Goal: Check status: Check status

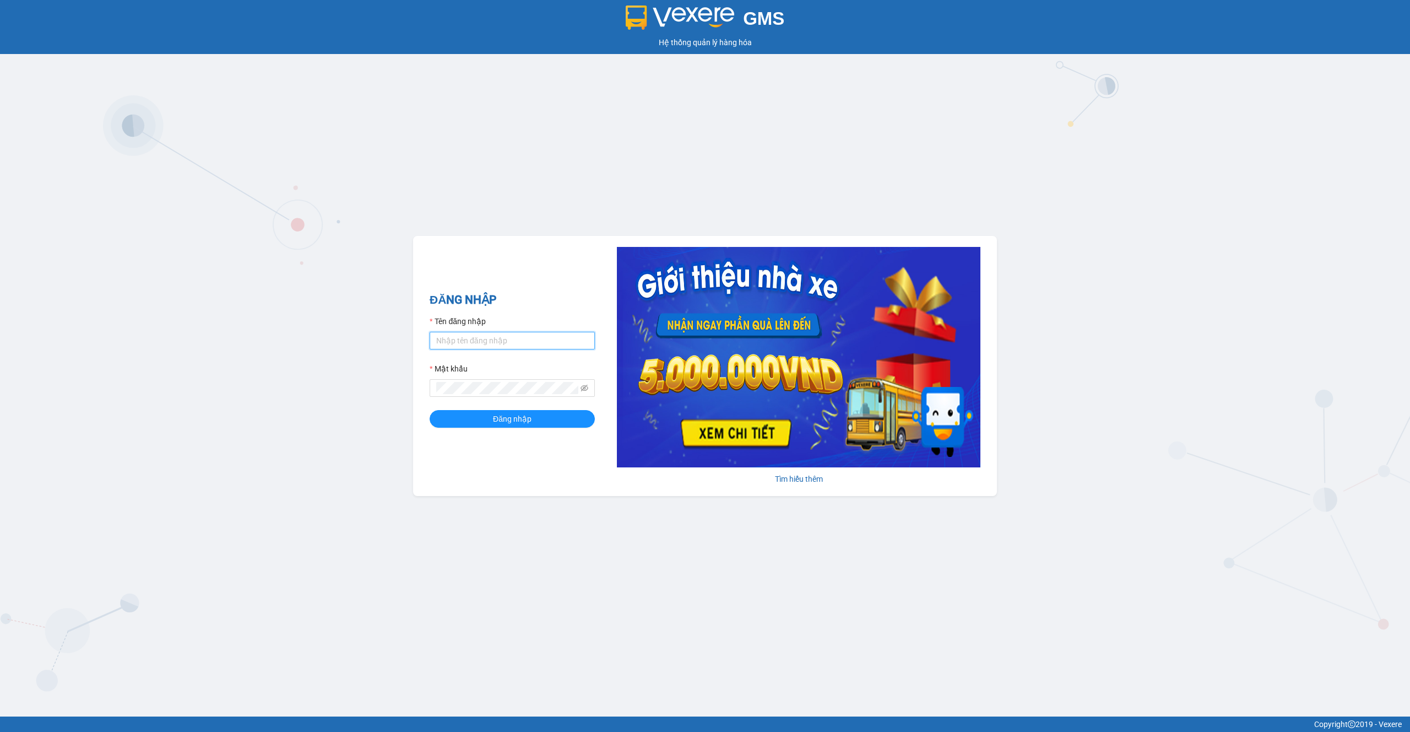
click at [494, 348] on input "Tên đăng nhập" at bounding box center [512, 341] width 165 height 18
type input "thaison.vxr"
click at [539, 414] on button "Đăng nhập" at bounding box center [512, 419] width 165 height 18
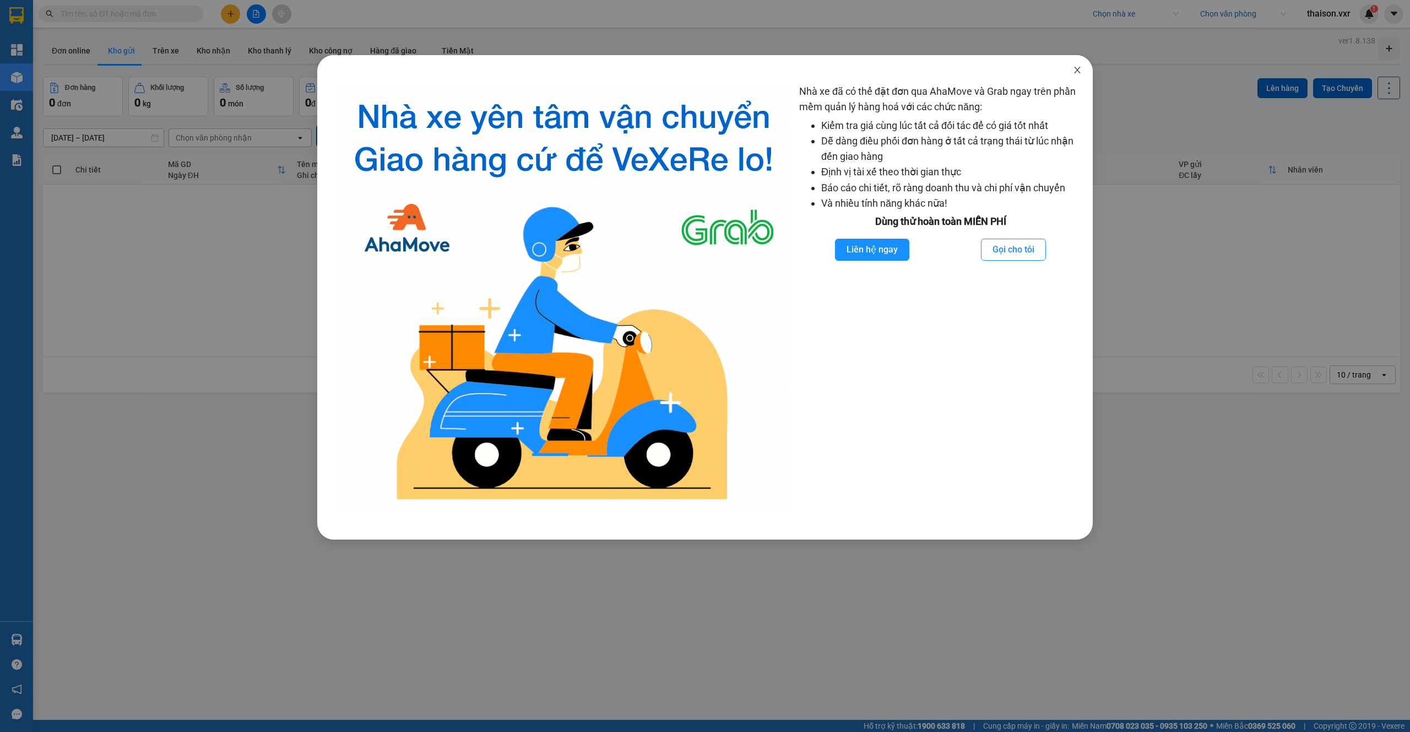
click at [1078, 68] on icon "close" at bounding box center [1077, 70] width 9 height 9
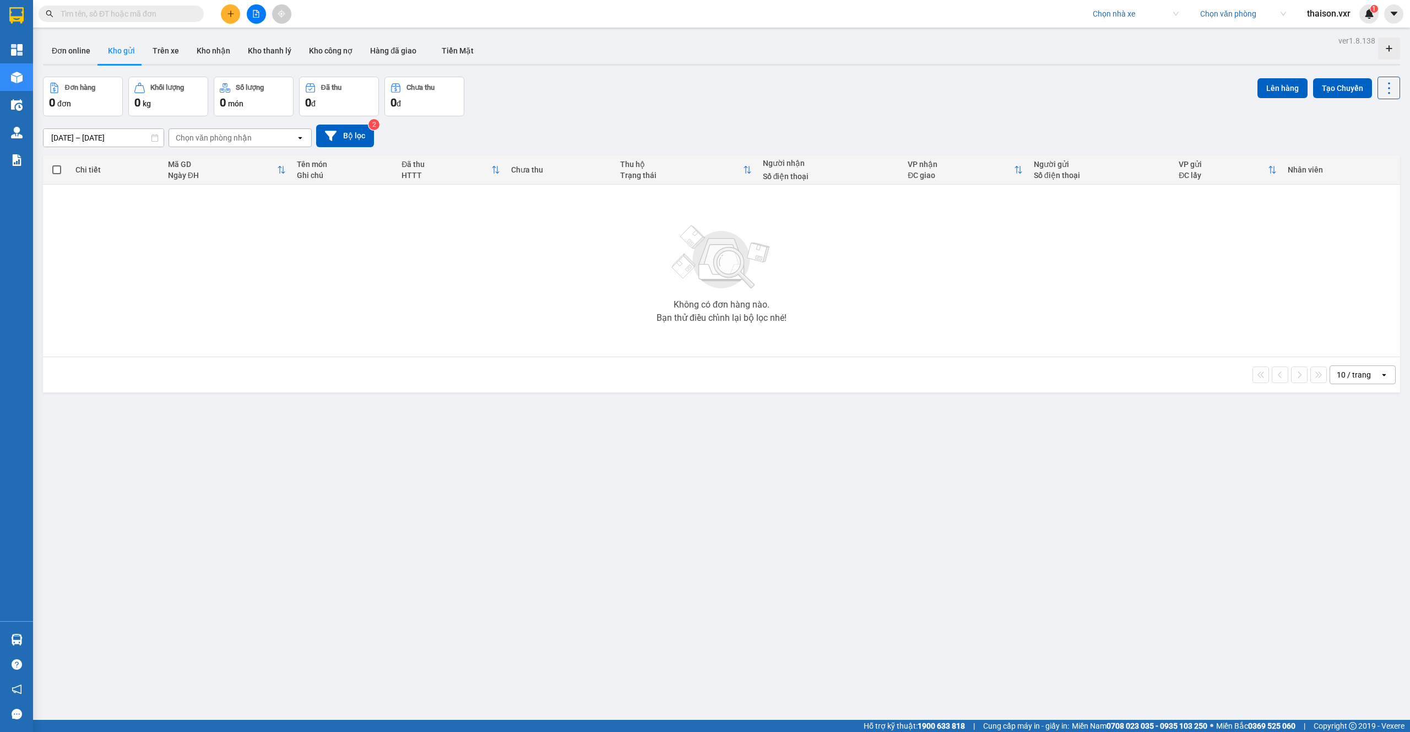
click at [1117, 1] on div "Kết quả tìm kiếm ( 0 ) Bộ lọc No Data Chọn nhà xe Chọn văn phòng thaison.vxr 1" at bounding box center [705, 14] width 1410 height 28
click at [1117, 11] on input "search" at bounding box center [1132, 14] width 78 height 17
type input "Mộc thao"
click at [1101, 33] on div "Mộc Thảo" at bounding box center [1163, 36] width 142 height 12
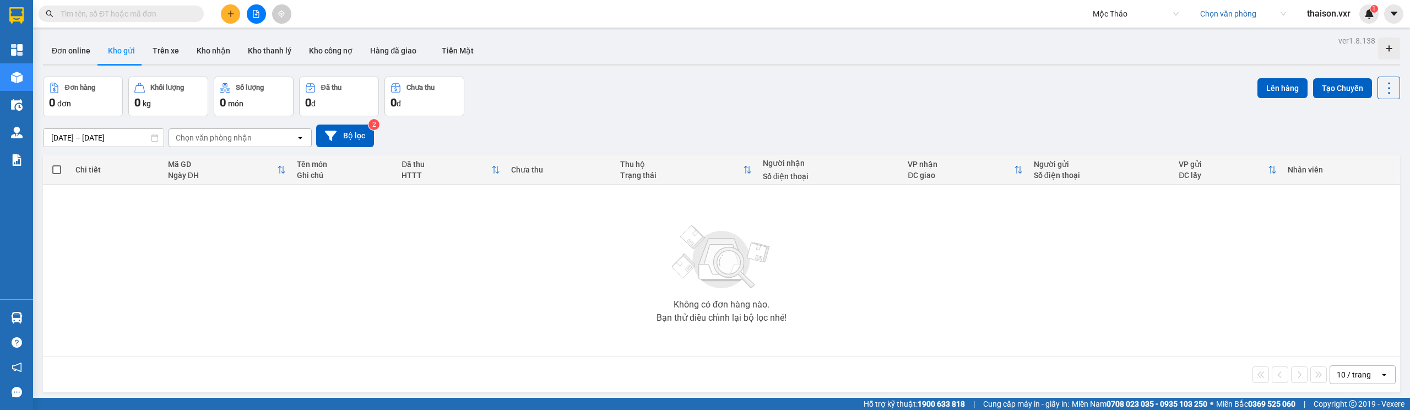
click at [1224, 13] on input "search" at bounding box center [1239, 14] width 78 height 17
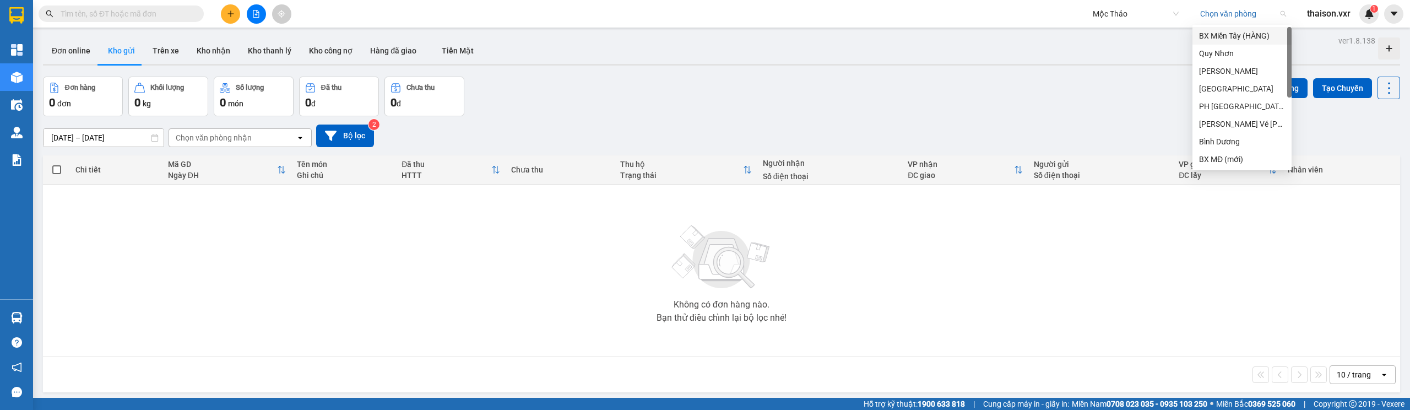
drag, startPoint x: 1213, startPoint y: 38, endPoint x: 1187, endPoint y: 46, distance: 27.2
click at [1213, 38] on div "BX Miền Tây (HÀNG)" at bounding box center [1242, 36] width 86 height 12
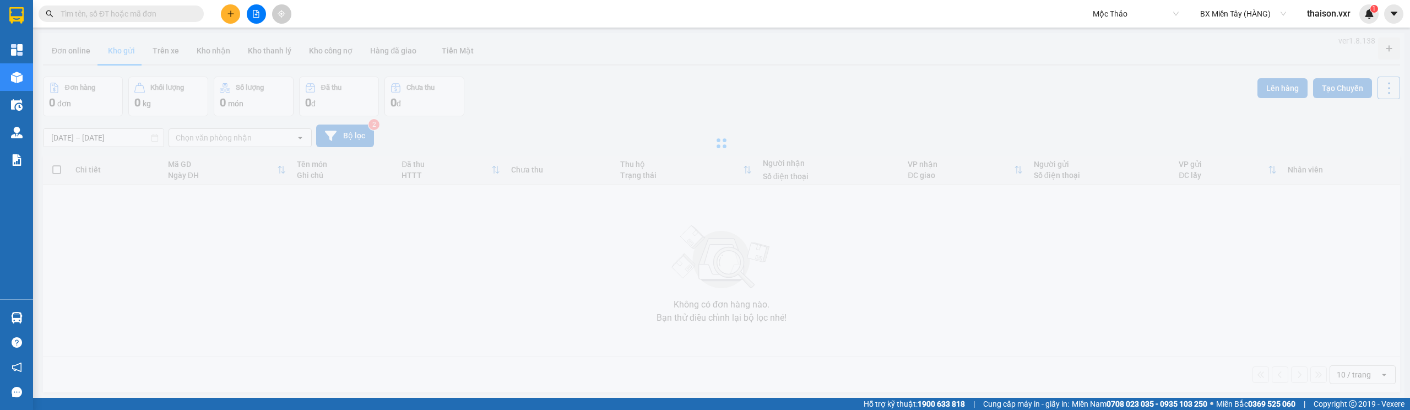
click at [156, 17] on input "text" at bounding box center [126, 14] width 130 height 12
paste input "ĐN2507210034"
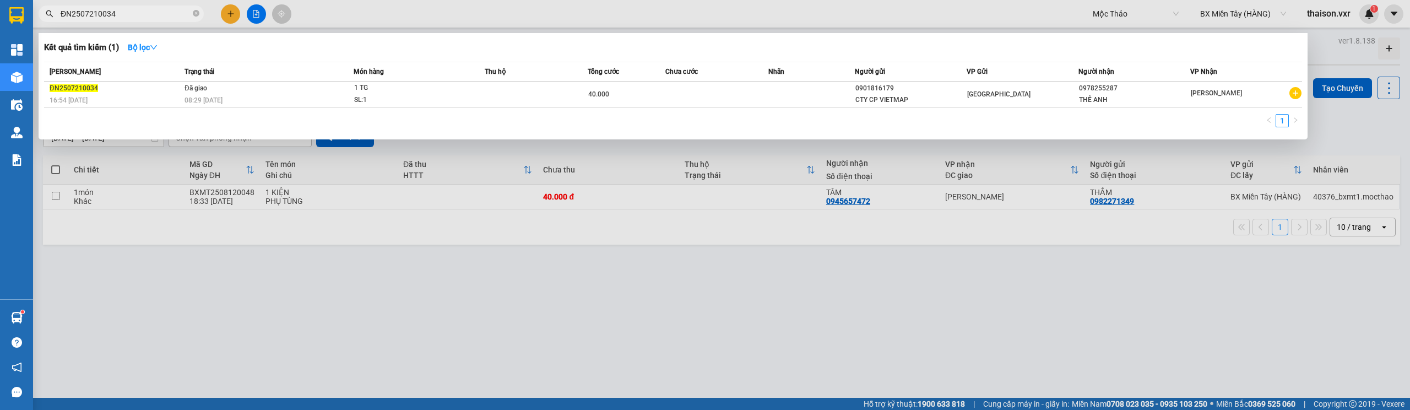
click at [591, 355] on div at bounding box center [705, 205] width 1410 height 410
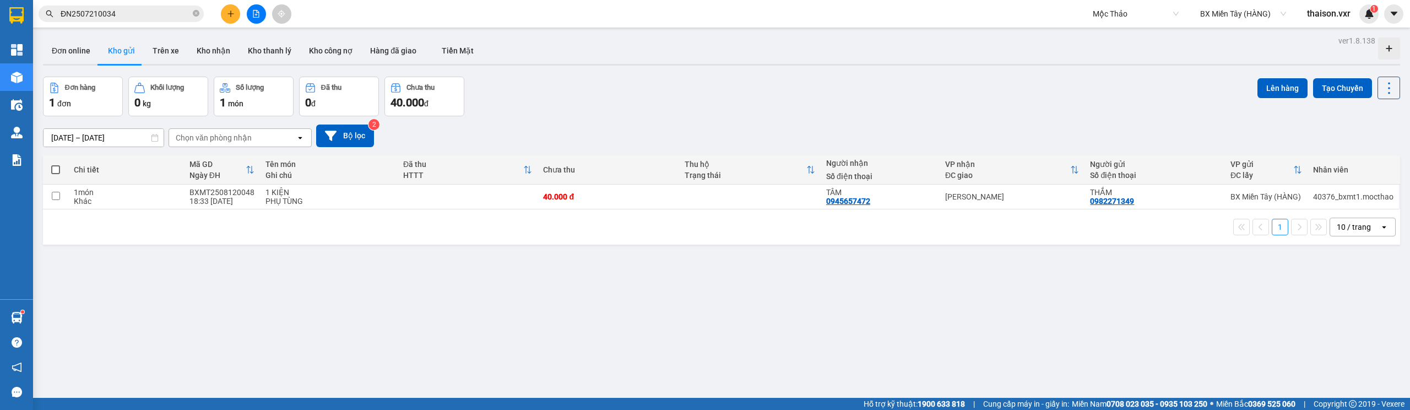
click at [381, 314] on div "ver 1.8.138 Đơn online Kho gửi Trên xe Kho nhận Kho thanh lý Kho công nợ Hàng đ…" at bounding box center [722, 238] width 1366 height 410
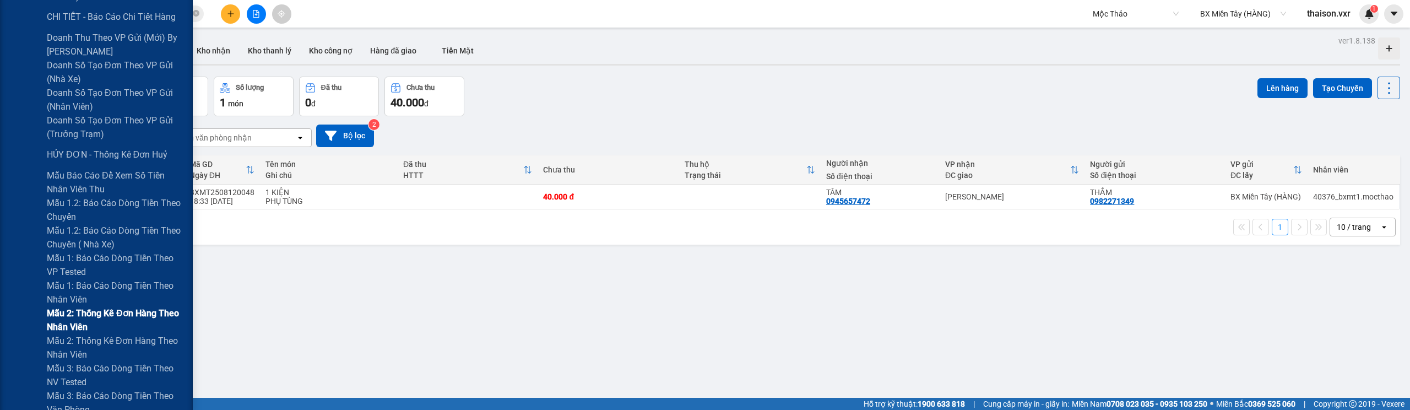
scroll to position [291, 0]
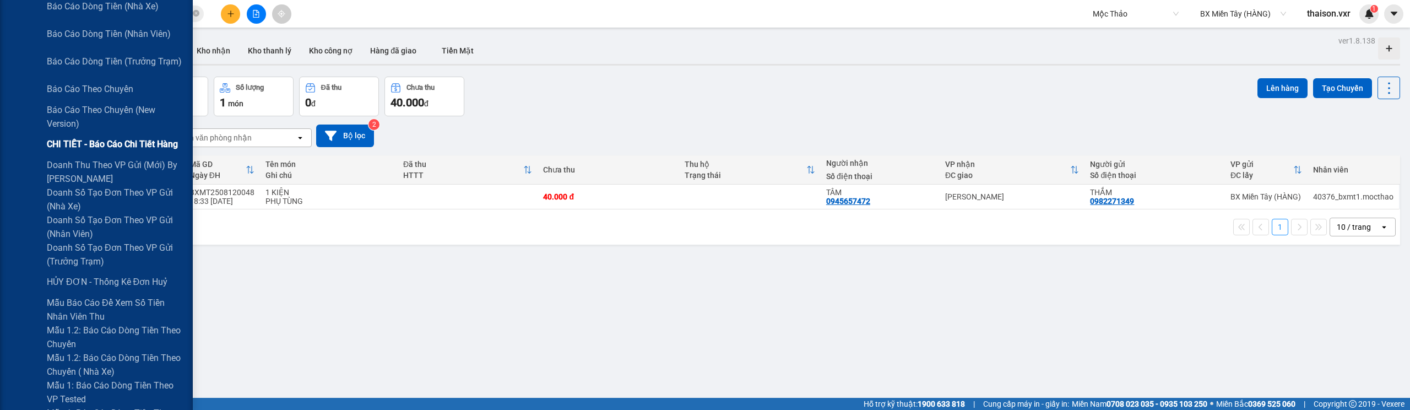
click at [136, 141] on span "CHI TIẾT - Báo cáo chi tiết hàng" at bounding box center [112, 144] width 131 height 14
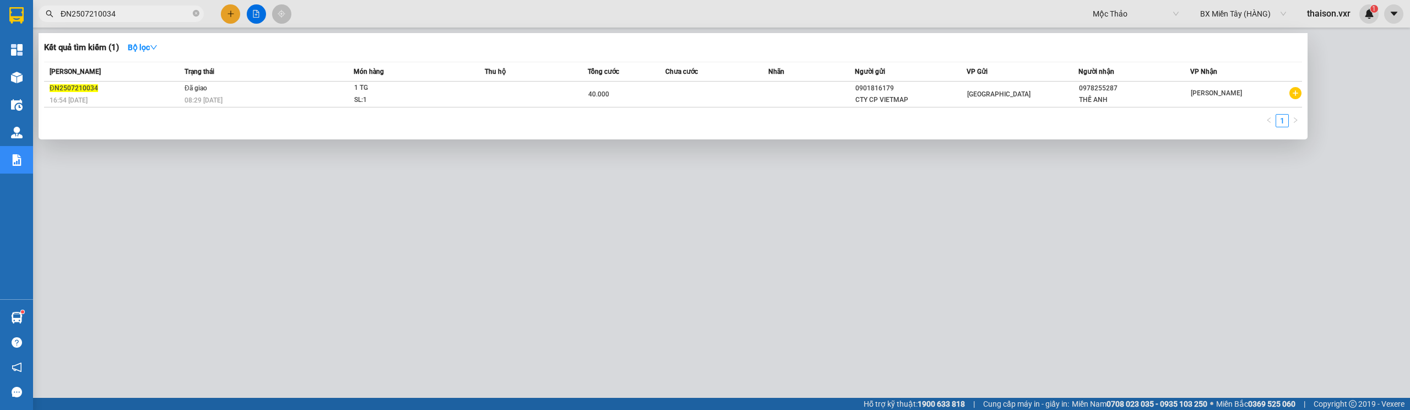
click at [126, 8] on input "ĐN2507210034" at bounding box center [126, 14] width 130 height 12
click at [134, 12] on input "ĐN2507210034" at bounding box center [126, 14] width 130 height 12
paste input "BXMT2506010009"
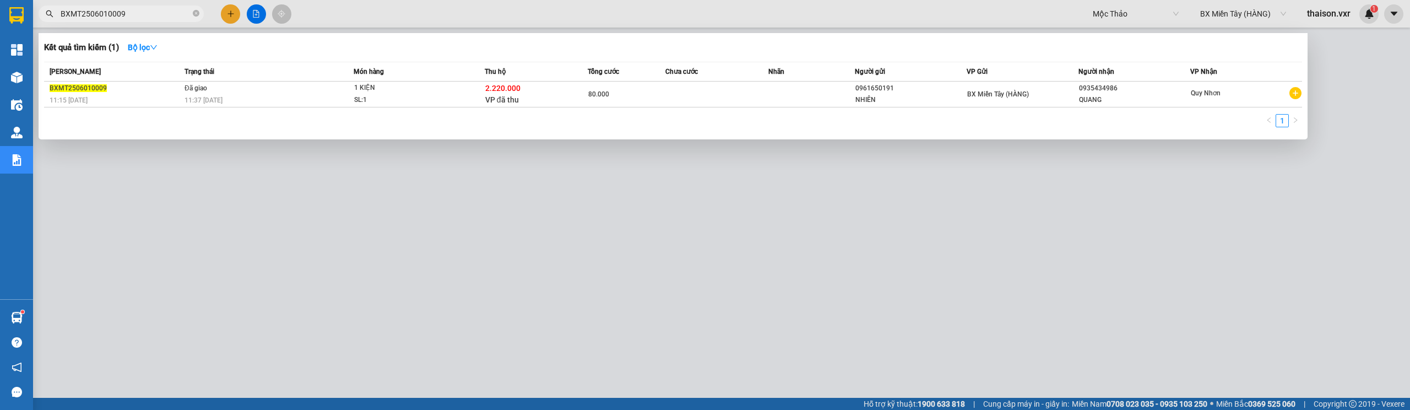
type input "BXMT2506010009"
click at [1363, 105] on div at bounding box center [705, 205] width 1410 height 410
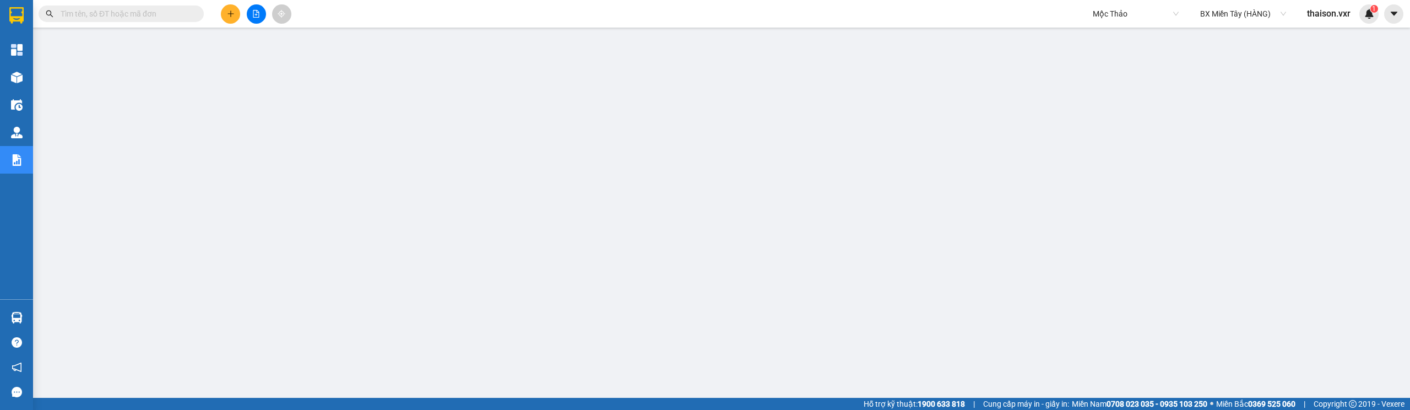
click at [164, 4] on div "Kết quả tìm kiếm ( 0 ) Bộ lọc No Data" at bounding box center [107, 13] width 215 height 19
click at [161, 8] on input "text" at bounding box center [126, 14] width 130 height 12
paste input "QN2506010016"
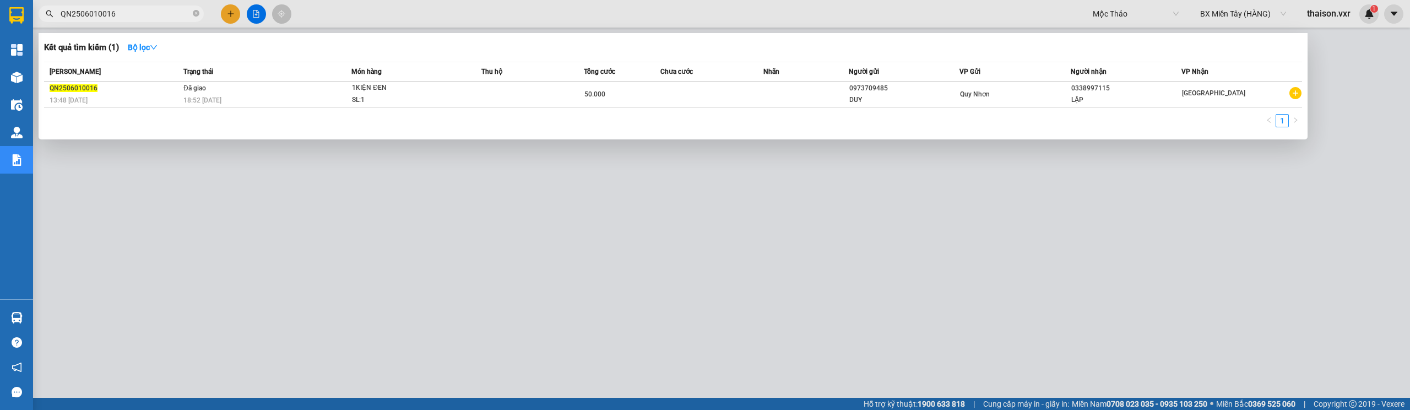
type input "QN2506010016"
click at [1344, 92] on div at bounding box center [705, 205] width 1410 height 410
